Goal: Information Seeking & Learning: Find specific fact

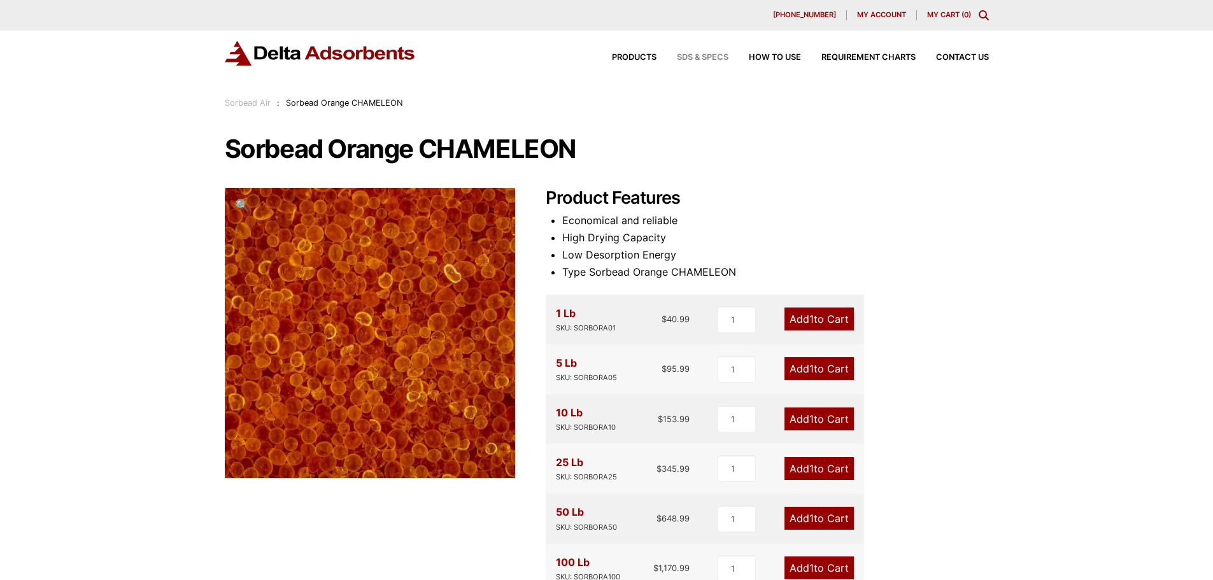
click at [695, 59] on span "SDS & SPECS" at bounding box center [703, 58] width 52 height 8
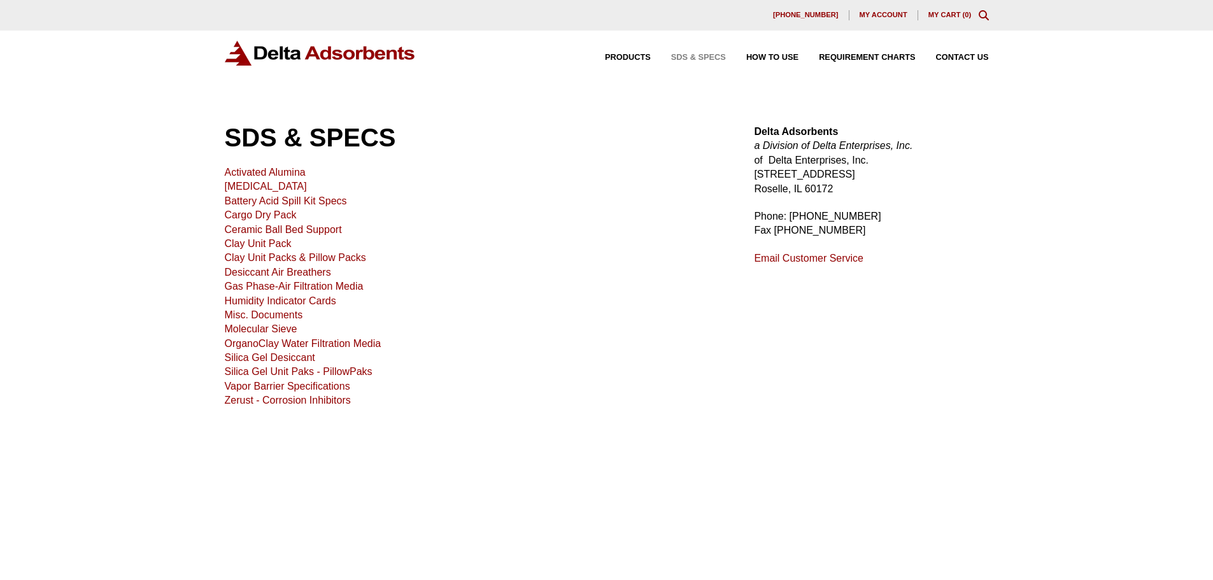
click at [243, 174] on link "Activated Alumina" at bounding box center [265, 172] width 81 height 11
click at [275, 187] on link "[MEDICAL_DATA]" at bounding box center [266, 186] width 82 height 11
click at [270, 231] on link "Ceramic Ball Bed Support" at bounding box center [283, 229] width 117 height 11
click at [277, 355] on link "Silica Gel Desiccant" at bounding box center [270, 357] width 90 height 11
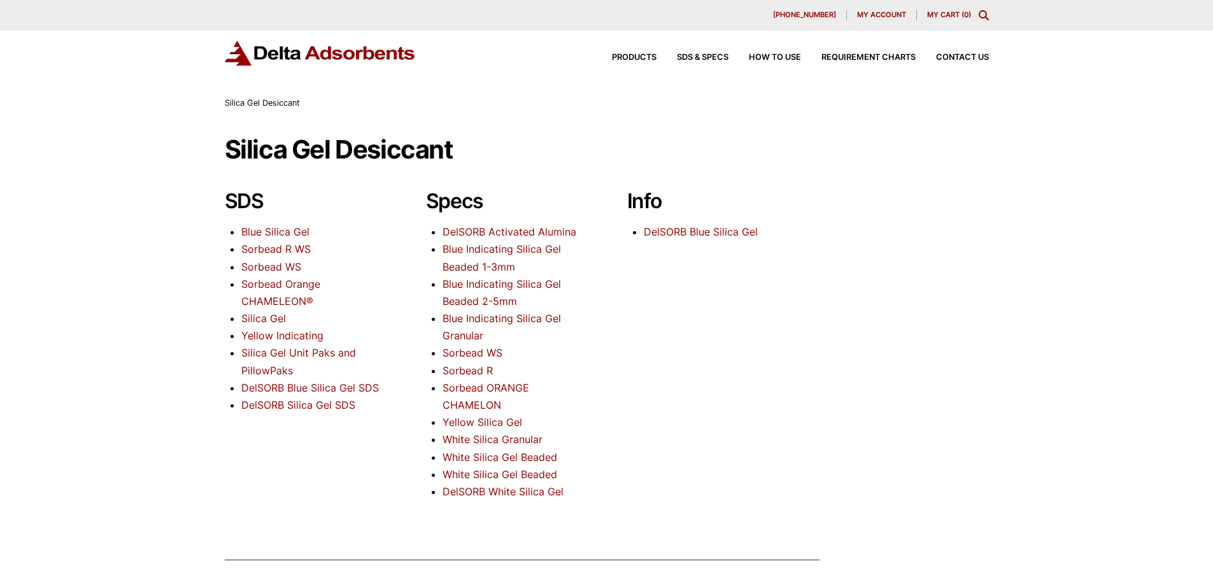
click at [455, 395] on li "Sorbead ORANGE CHAMELON" at bounding box center [515, 397] width 144 height 34
click at [457, 389] on link "Sorbead ORANGE CHAMELON" at bounding box center [486, 397] width 87 height 30
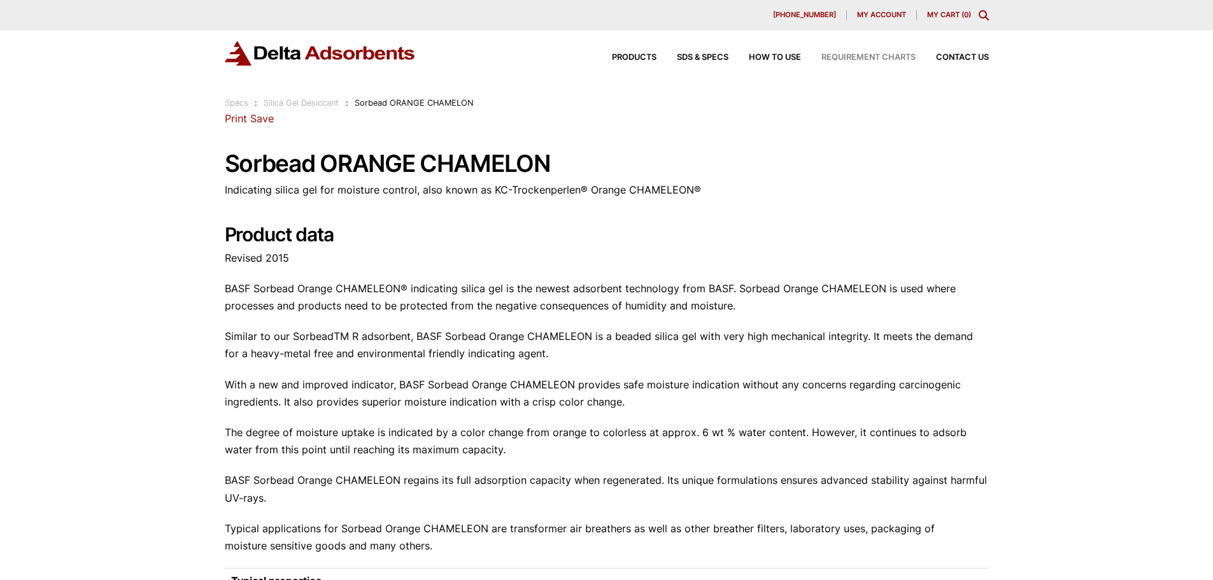
click at [839, 59] on span "Requirement Charts" at bounding box center [869, 58] width 94 height 8
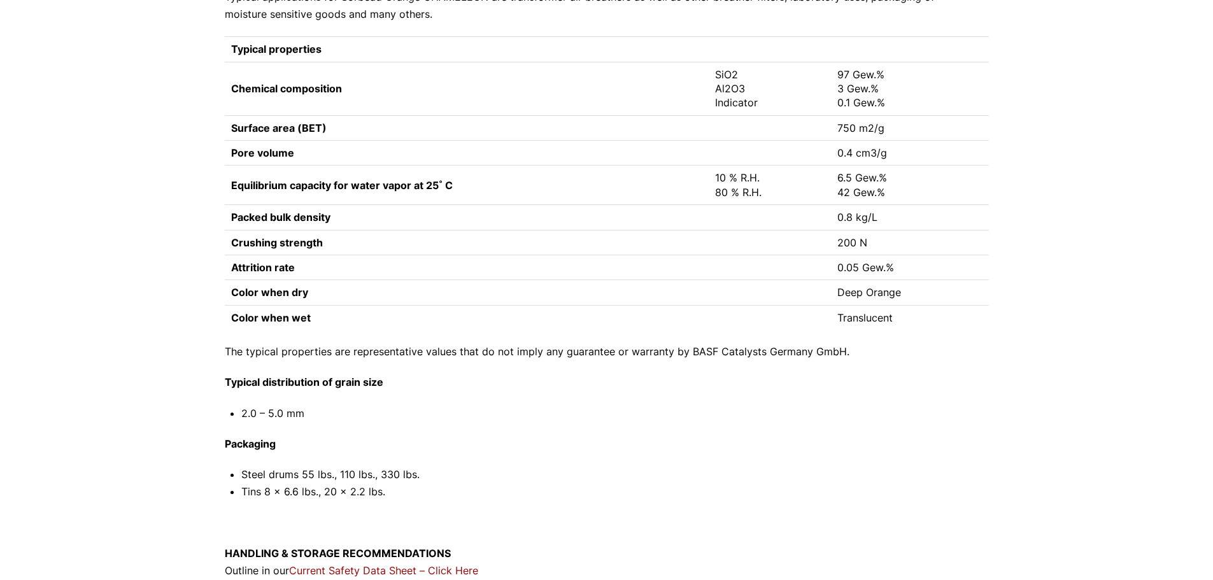
scroll to position [510, 0]
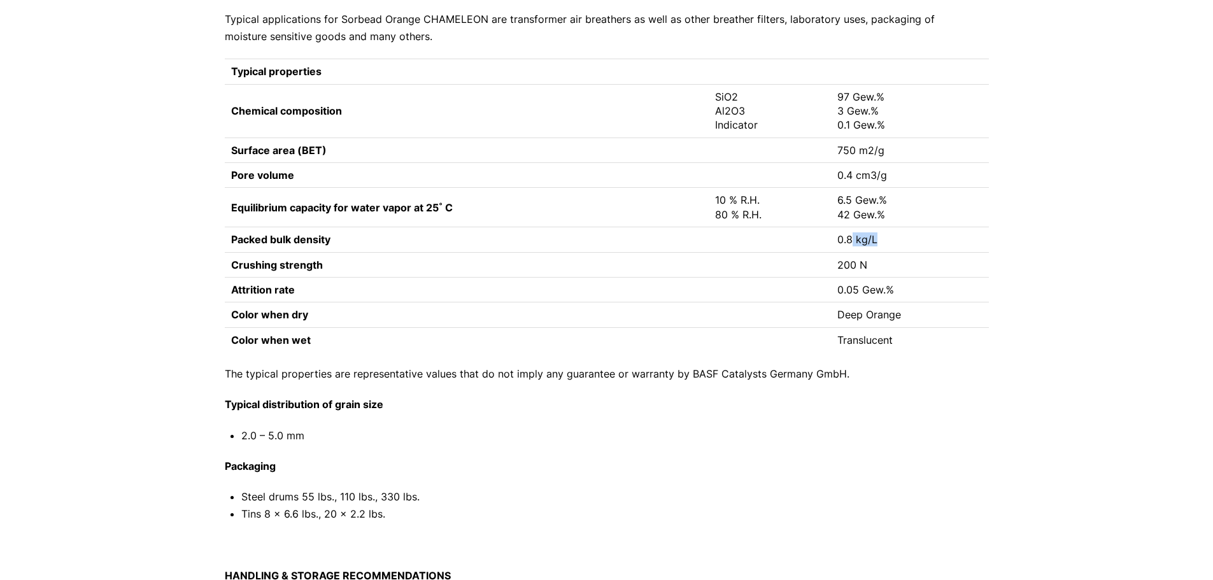
drag, startPoint x: 887, startPoint y: 240, endPoint x: 853, endPoint y: 240, distance: 33.8
click at [853, 240] on td "0.8 kg/L" at bounding box center [910, 239] width 158 height 25
